Goal: Task Accomplishment & Management: Complete application form

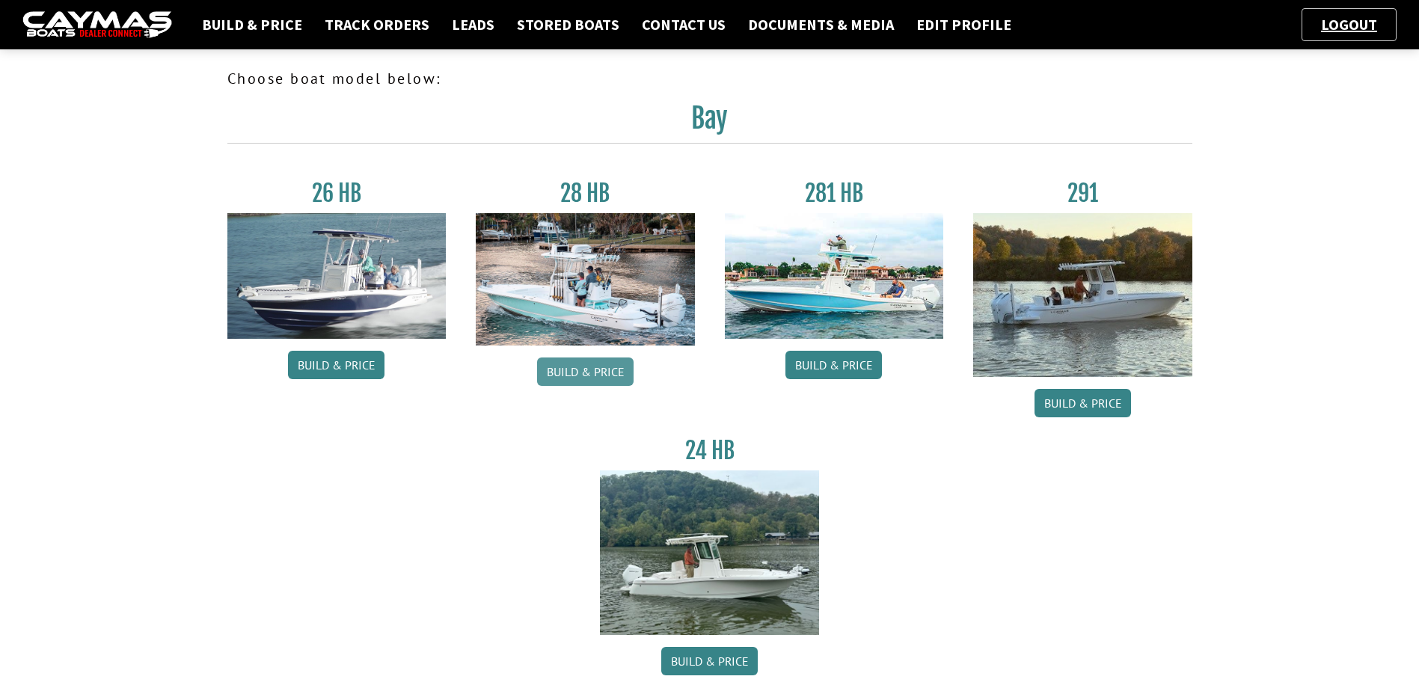
click at [610, 370] on link "Build & Price" at bounding box center [585, 372] width 96 height 28
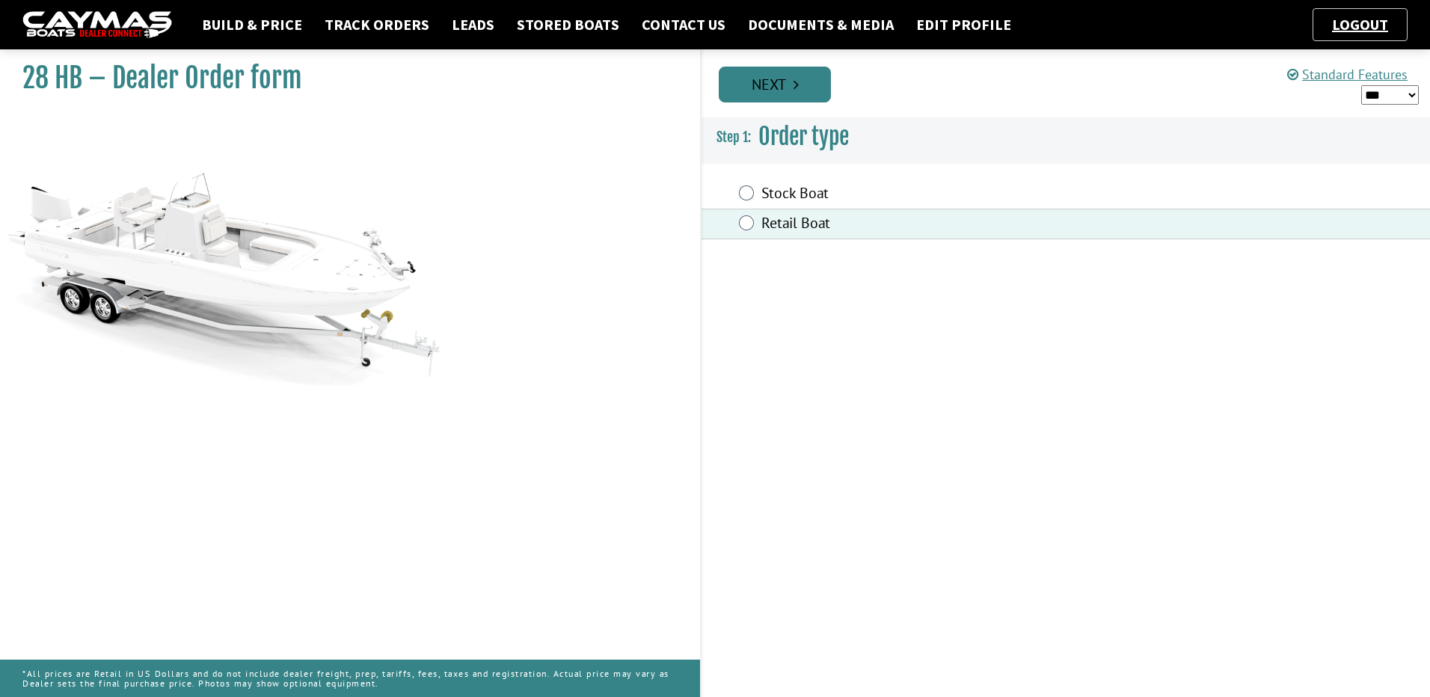
click at [802, 94] on link "Next" at bounding box center [775, 85] width 112 height 36
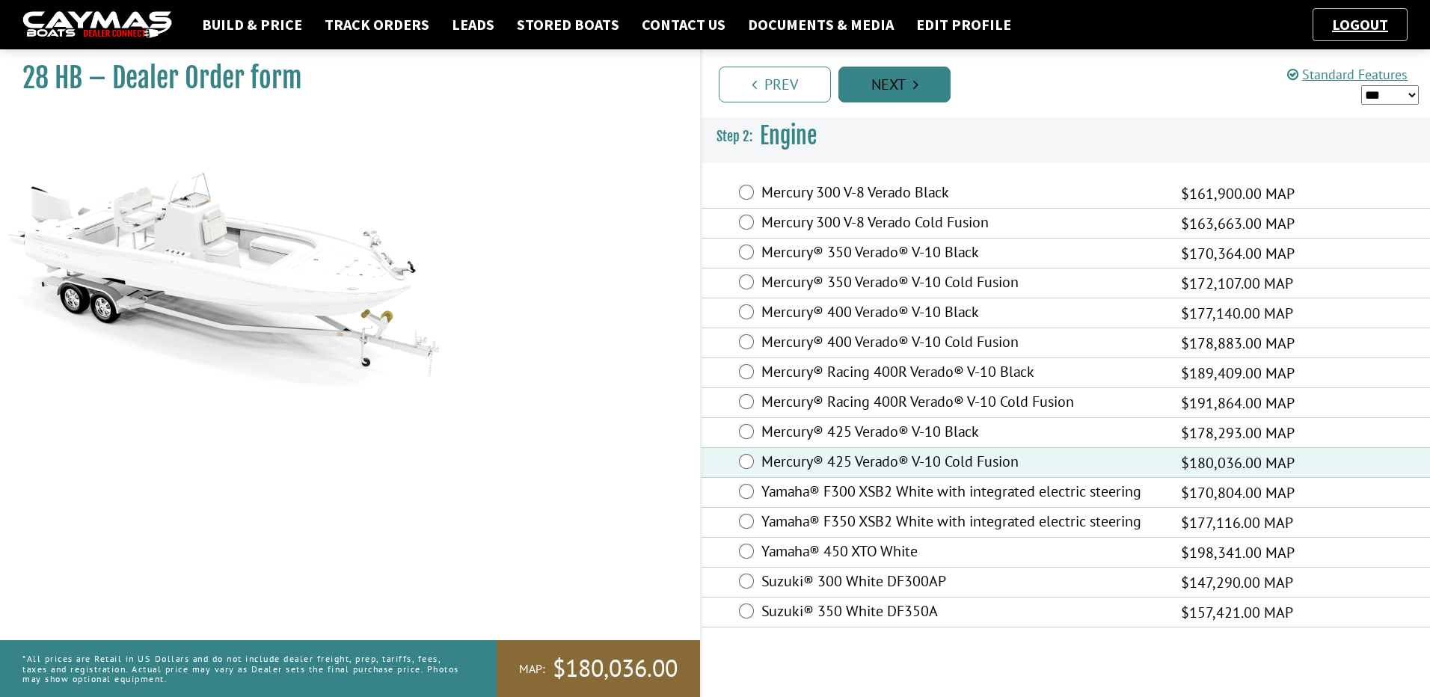
click at [901, 82] on link "Next" at bounding box center [895, 85] width 112 height 36
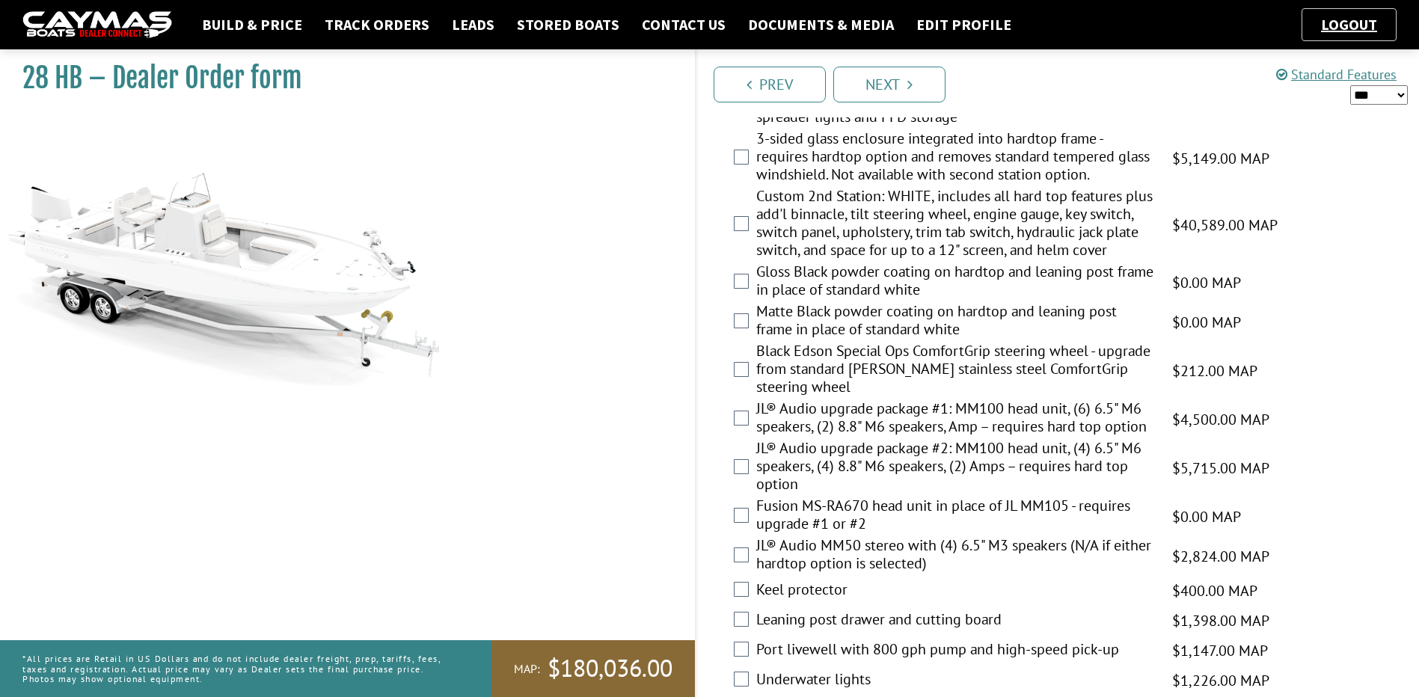
scroll to position [1496, 0]
